Goal: Task Accomplishment & Management: Complete application form

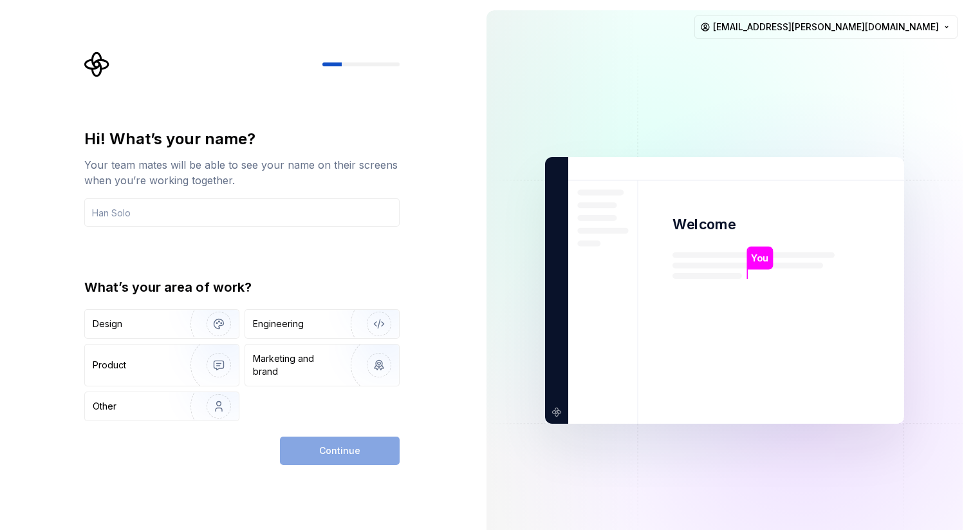
click at [471, 152] on div "Hi! What’s your name? Your team mates will be able to see your name on their sc…" at bounding box center [238, 290] width 476 height 581
click at [155, 325] on div "Design" at bounding box center [133, 323] width 81 height 13
click at [155, 325] on div "Design" at bounding box center [140, 323] width 94 height 13
click at [142, 314] on div "Design" at bounding box center [162, 324] width 154 height 28
click at [132, 325] on icon "button" at bounding box center [130, 323] width 8 height 8
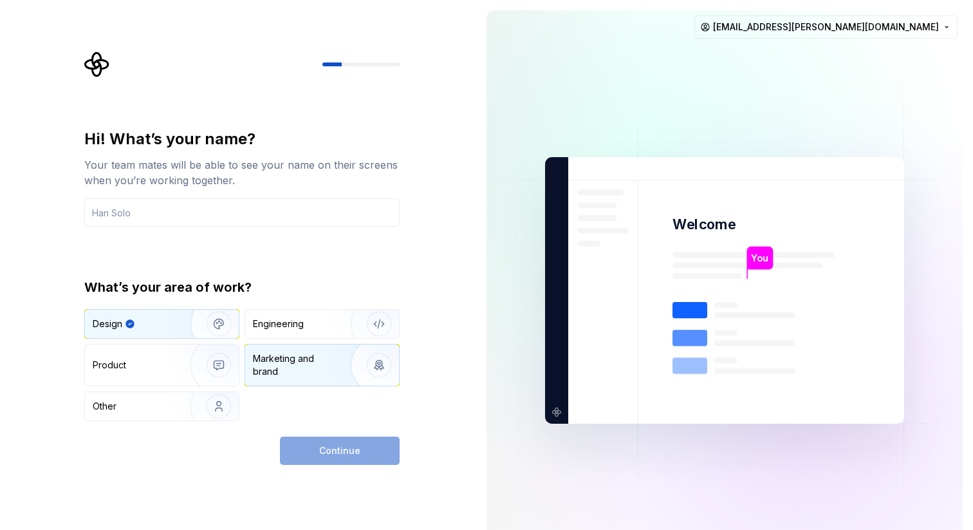
click at [342, 366] on img "button" at bounding box center [371, 365] width 82 height 86
click at [373, 364] on img "button" at bounding box center [371, 365] width 82 height 86
click at [197, 220] on input "text" at bounding box center [241, 212] width 315 height 28
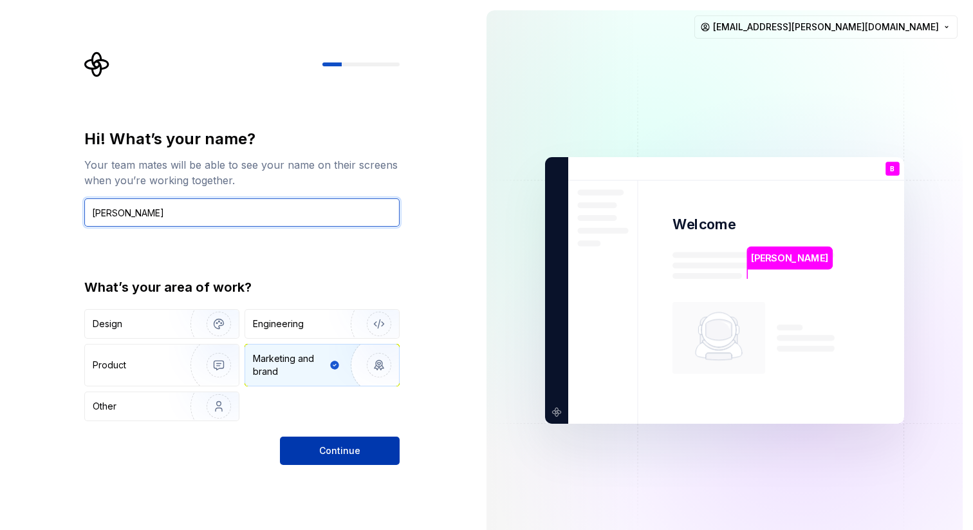
type input "[PERSON_NAME]"
click at [293, 455] on button "Continue" at bounding box center [340, 450] width 120 height 28
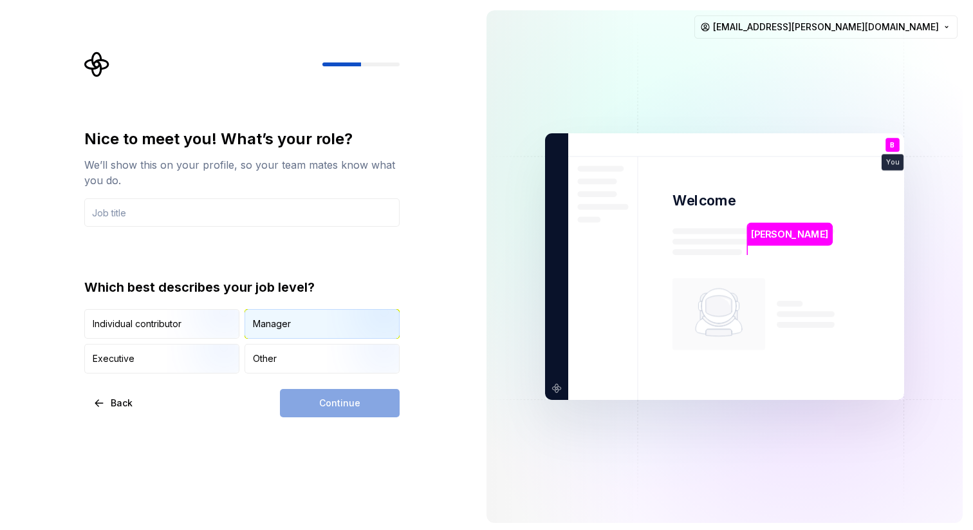
click at [278, 321] on div "Manager" at bounding box center [272, 323] width 38 height 13
click at [162, 211] on input "text" at bounding box center [241, 212] width 315 height 28
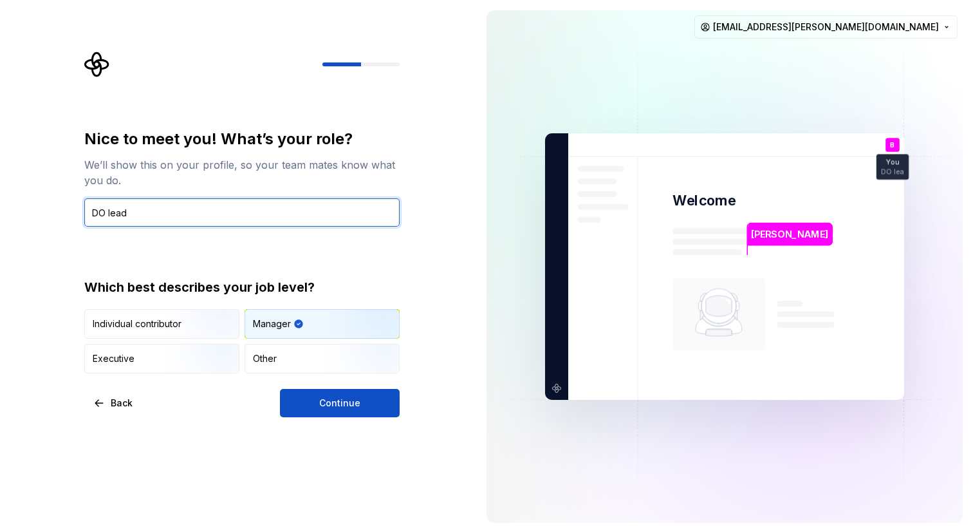
type input "DO lead"
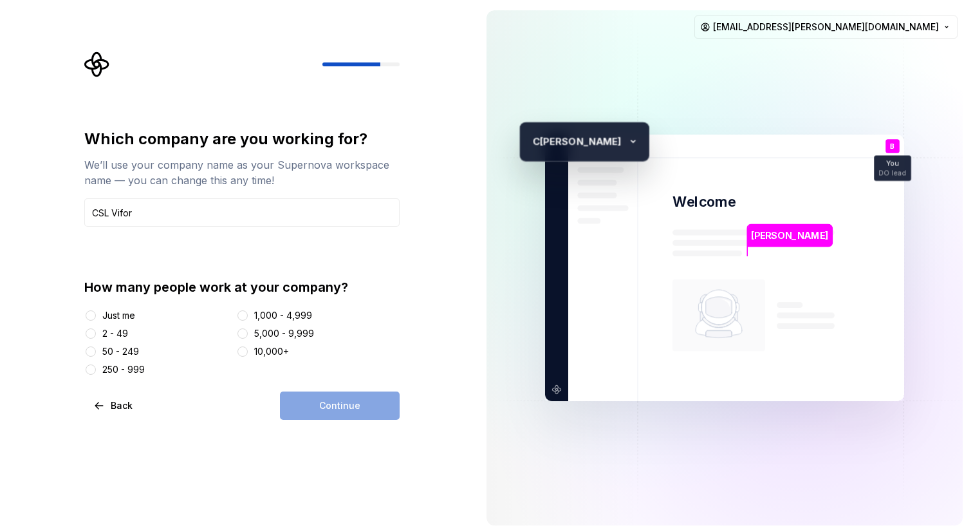
type input "CSL Vifor"
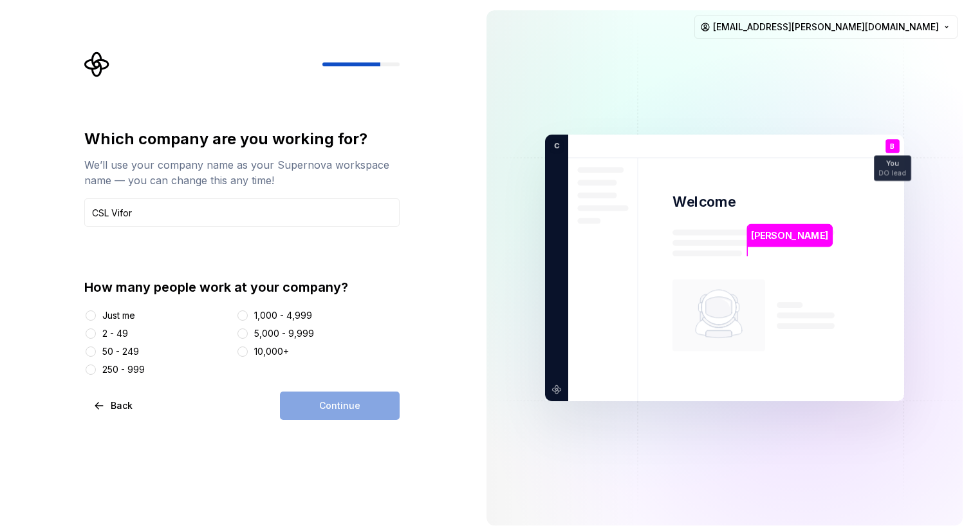
click at [248, 312] on div at bounding box center [242, 315] width 13 height 13
click at [247, 316] on button "1,000 - 4,999" at bounding box center [243, 315] width 10 height 10
click at [361, 417] on button "Continue" at bounding box center [340, 405] width 120 height 28
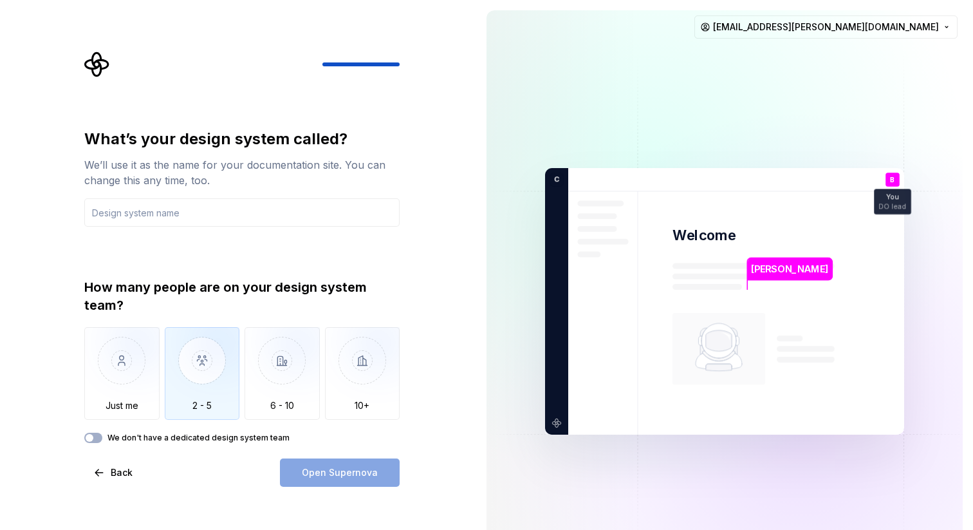
click at [214, 373] on img "button" at bounding box center [202, 370] width 75 height 86
click at [156, 214] on input "text" at bounding box center [241, 212] width 315 height 28
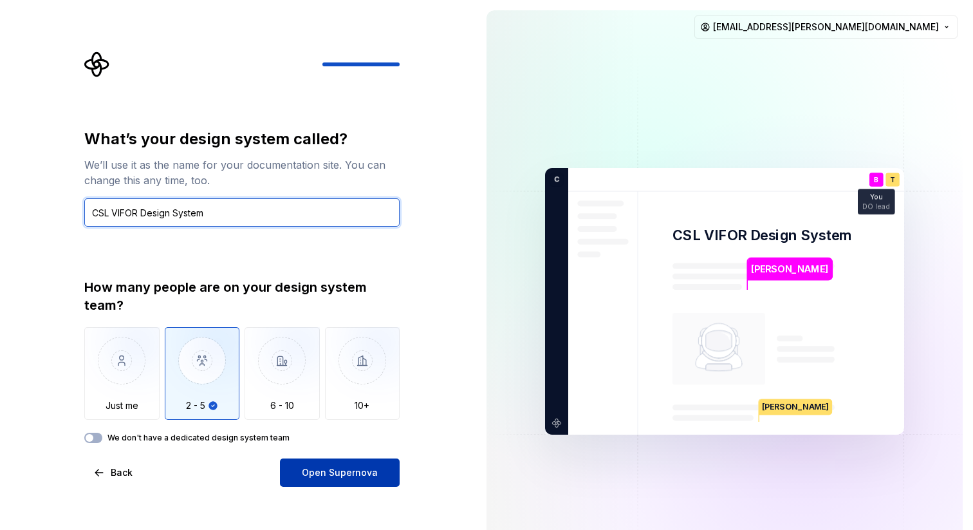
type input "CSL VIFOR Design System"
click at [364, 474] on span "Open Supernova" at bounding box center [340, 472] width 76 height 13
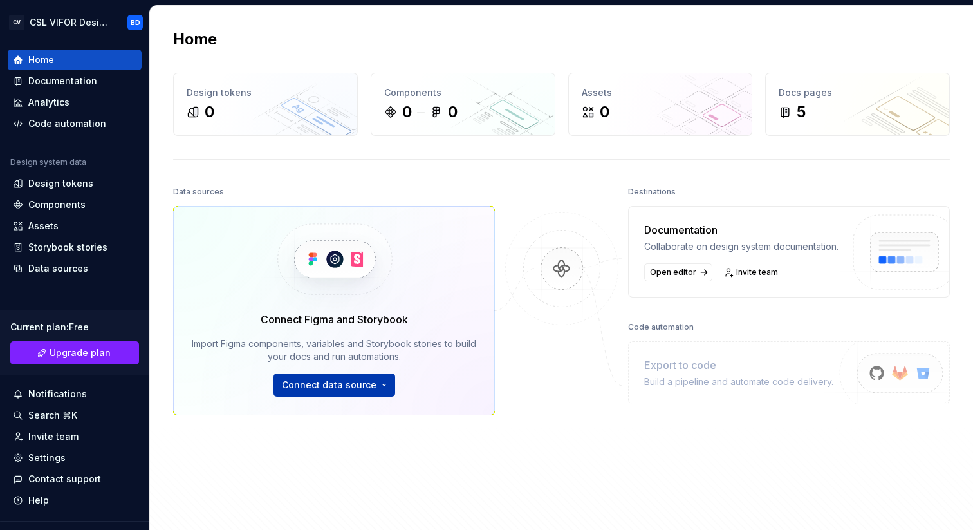
click at [364, 380] on html "CV CSL VIFOR Design System BD Home Documentation Analytics Code automation Desi…" at bounding box center [486, 265] width 973 height 530
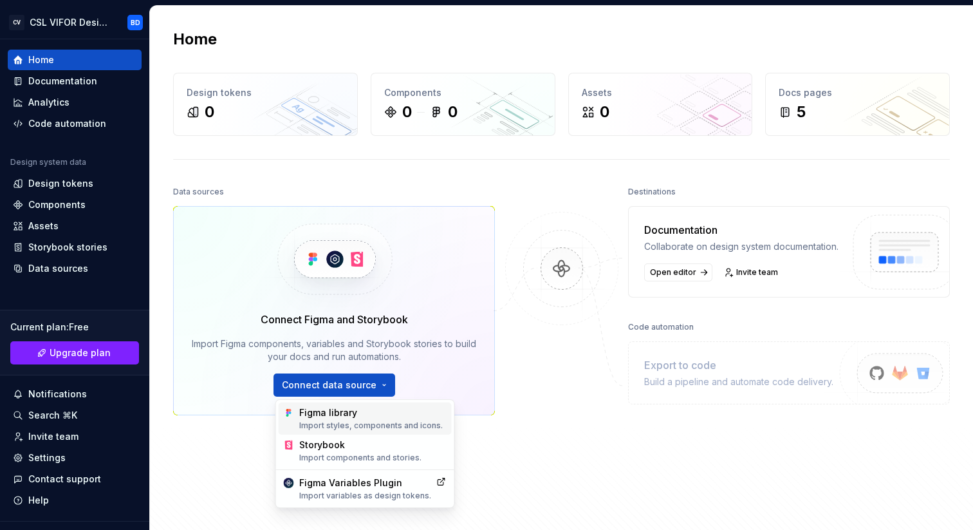
click at [348, 418] on div "Figma library Import styles, components and icons." at bounding box center [372, 418] width 147 height 24
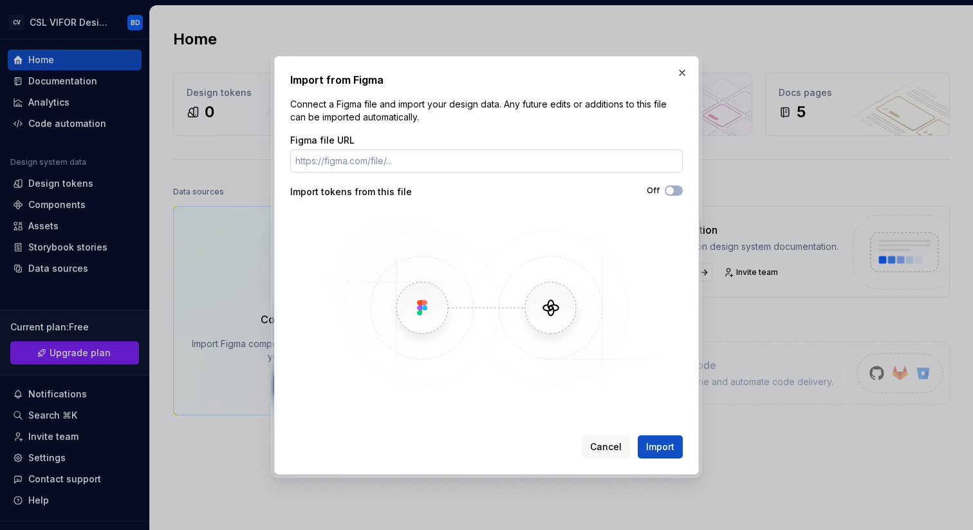
click at [388, 153] on input "Figma file URL" at bounding box center [486, 160] width 393 height 23
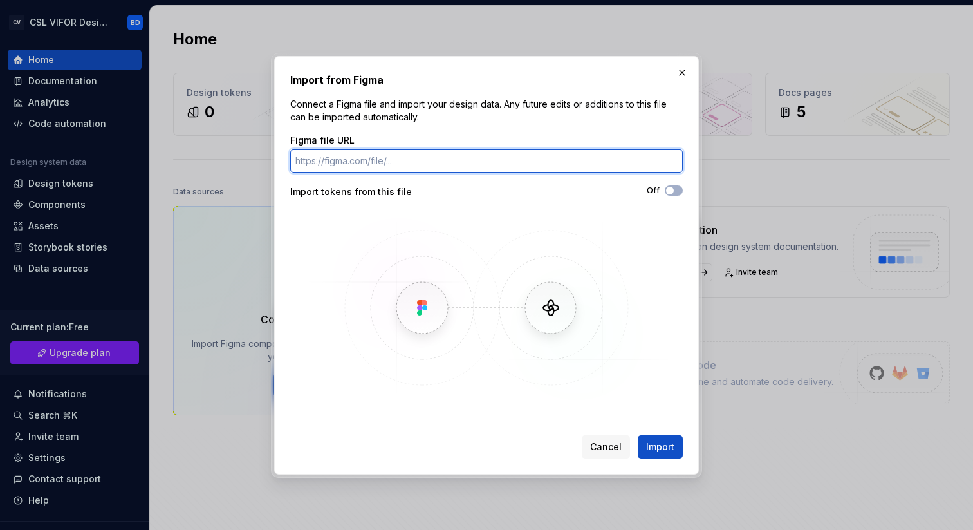
paste input "[URL][DOMAIN_NAME]"
type input "[URL][DOMAIN_NAME]"
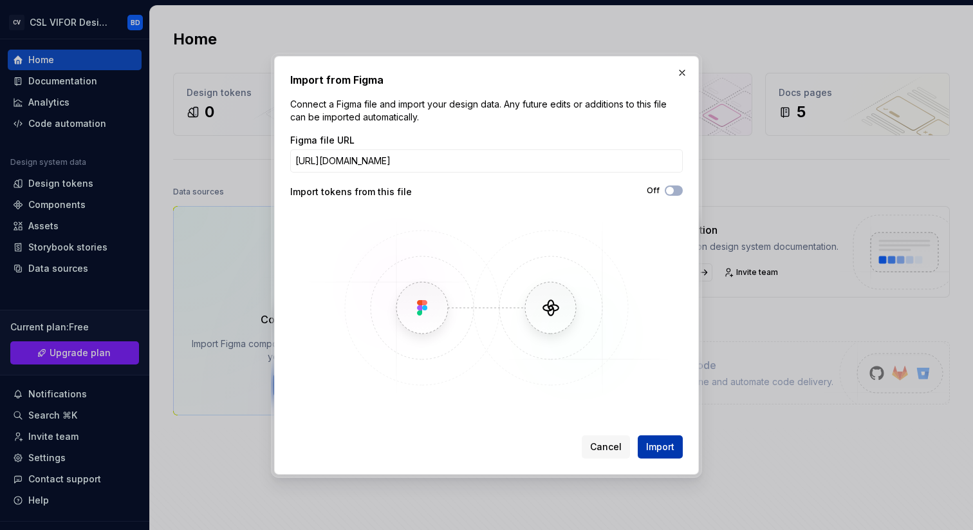
click at [674, 446] on button "Import" at bounding box center [660, 446] width 45 height 23
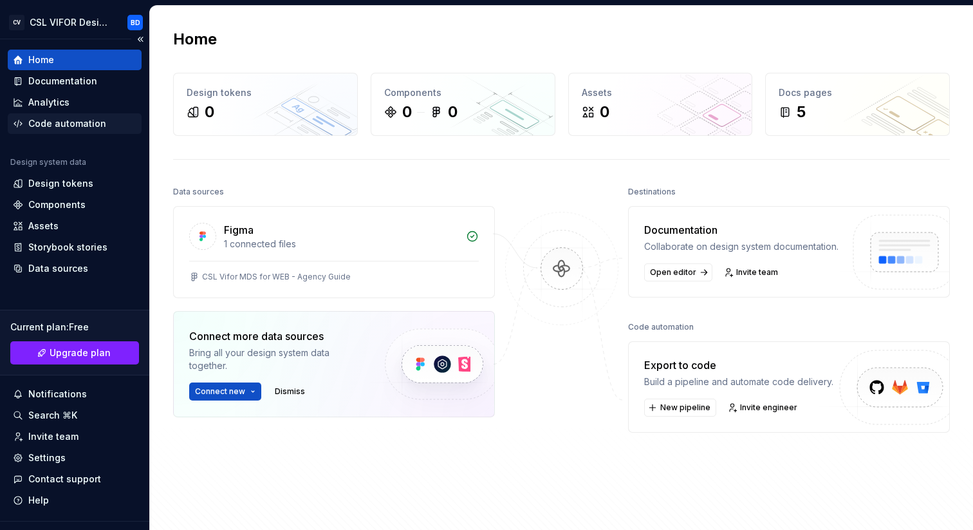
click at [74, 117] on div "Code automation" at bounding box center [75, 123] width 134 height 21
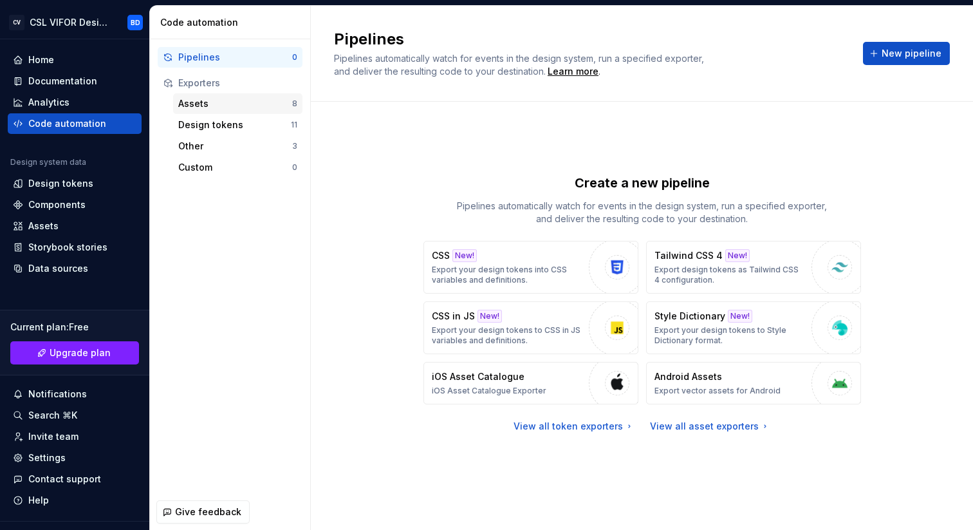
click at [235, 104] on div "Assets" at bounding box center [235, 103] width 114 height 13
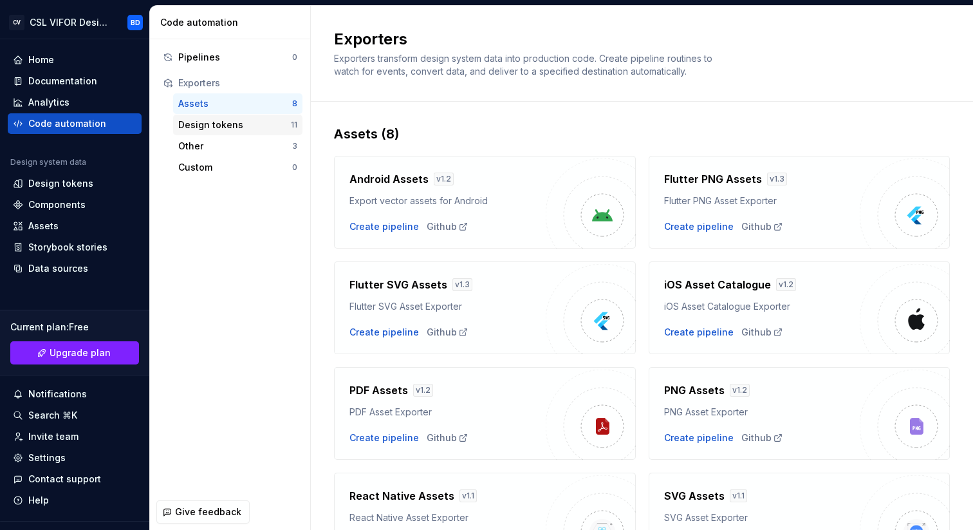
click at [249, 127] on div "Design tokens" at bounding box center [234, 124] width 113 height 13
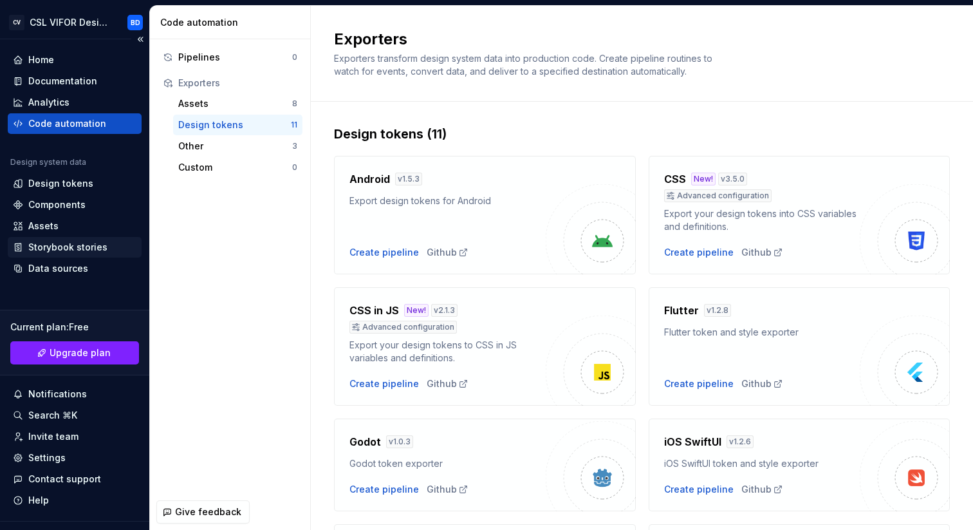
click at [84, 245] on div "Storybook stories" at bounding box center [67, 247] width 79 height 13
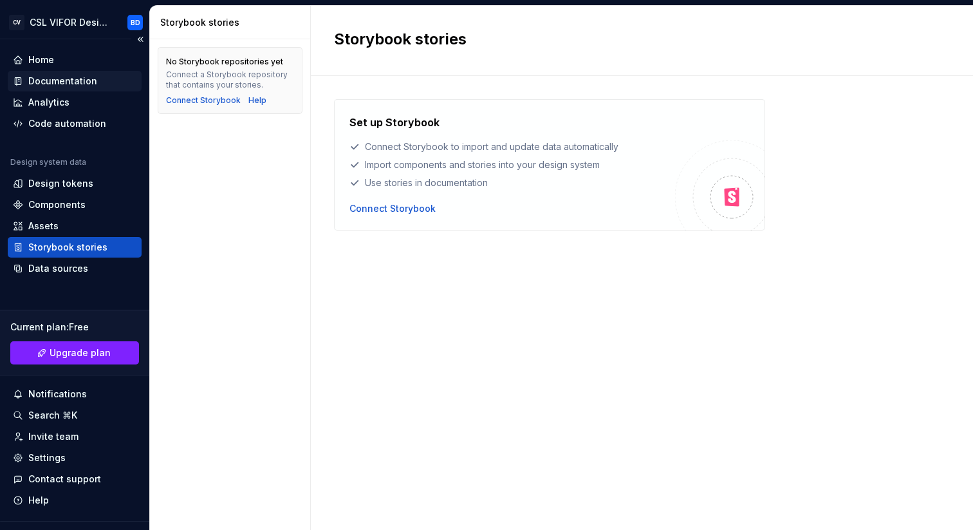
click at [57, 79] on div "Documentation" at bounding box center [62, 81] width 69 height 13
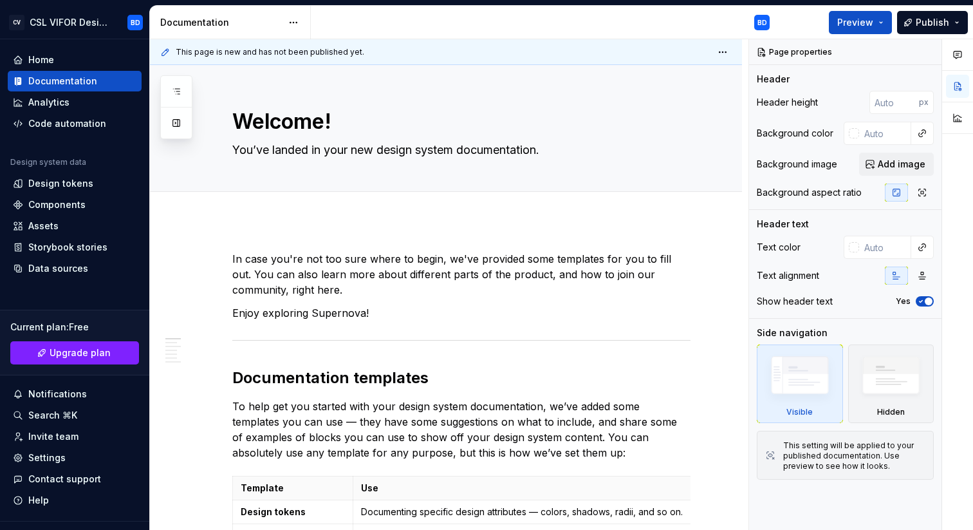
type textarea "*"
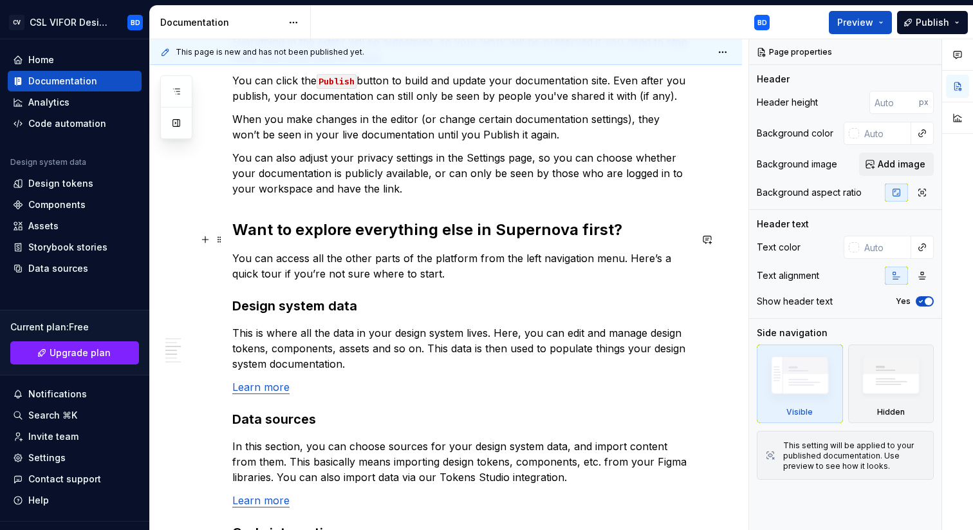
scroll to position [341, 0]
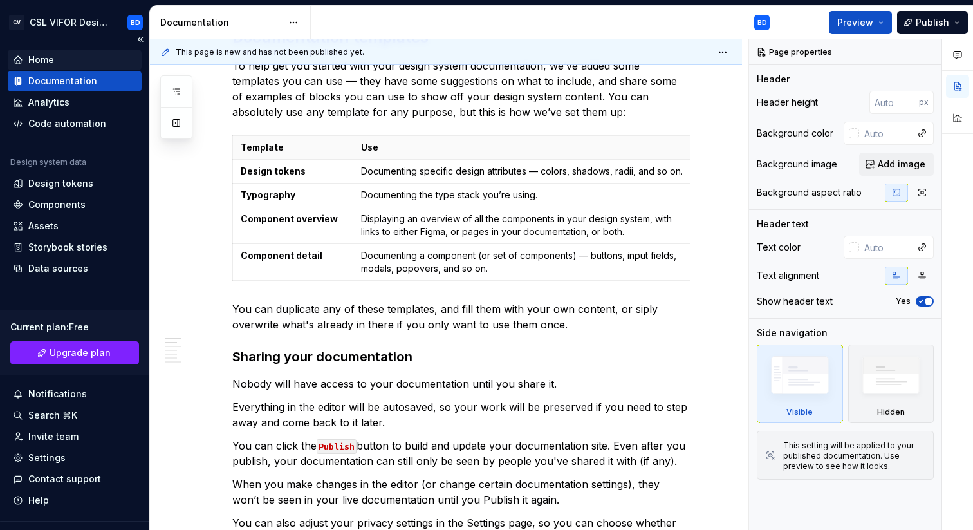
click at [41, 55] on div "Home" at bounding box center [41, 59] width 26 height 13
